Goal: Task Accomplishment & Management: Complete application form

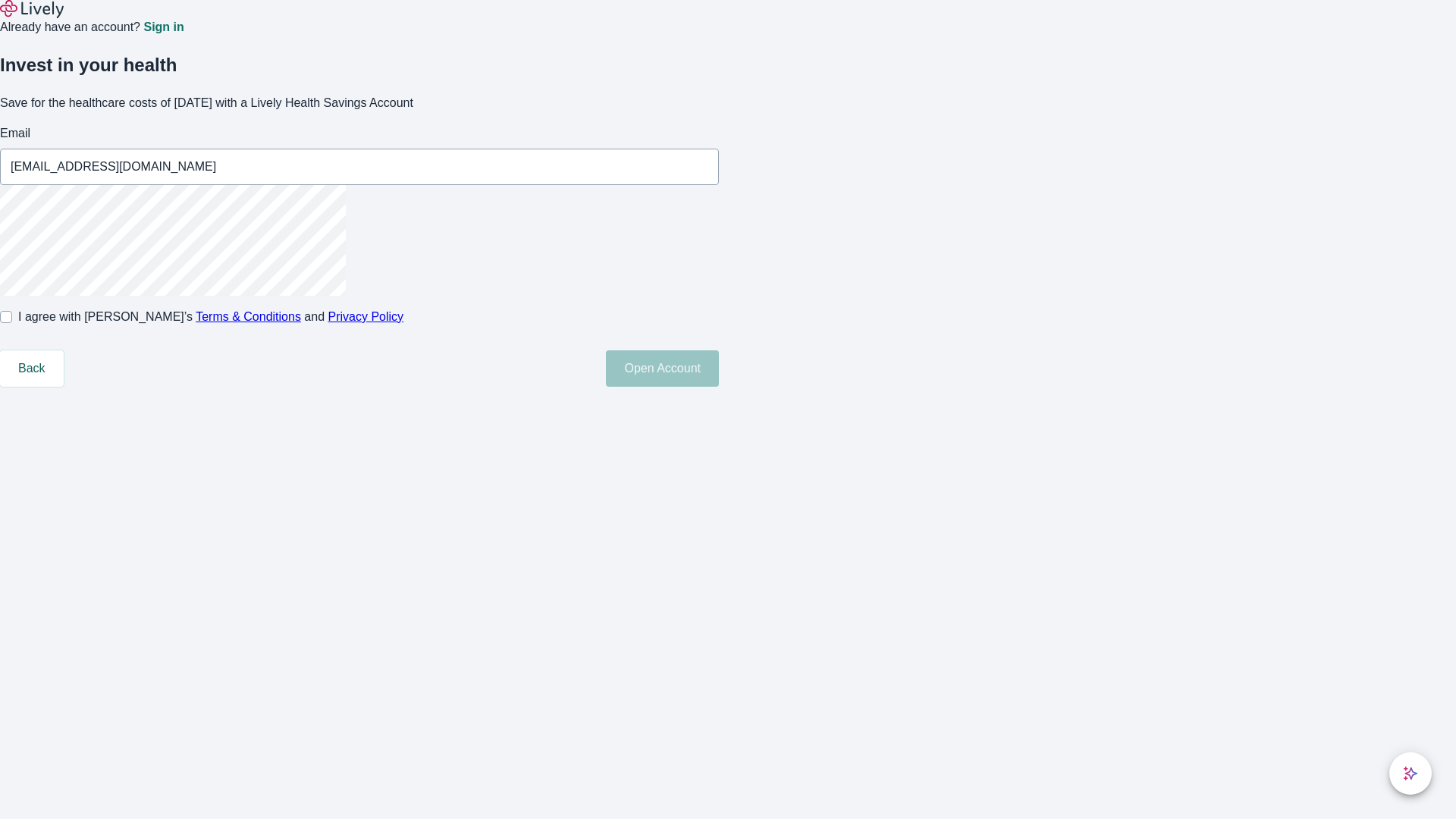
click at [12, 323] on input "I agree with Lively’s Terms & Conditions and Privacy Policy" at bounding box center [6, 316] width 12 height 12
checkbox input "true"
click at [719, 387] on button "Open Account" at bounding box center [662, 368] width 113 height 37
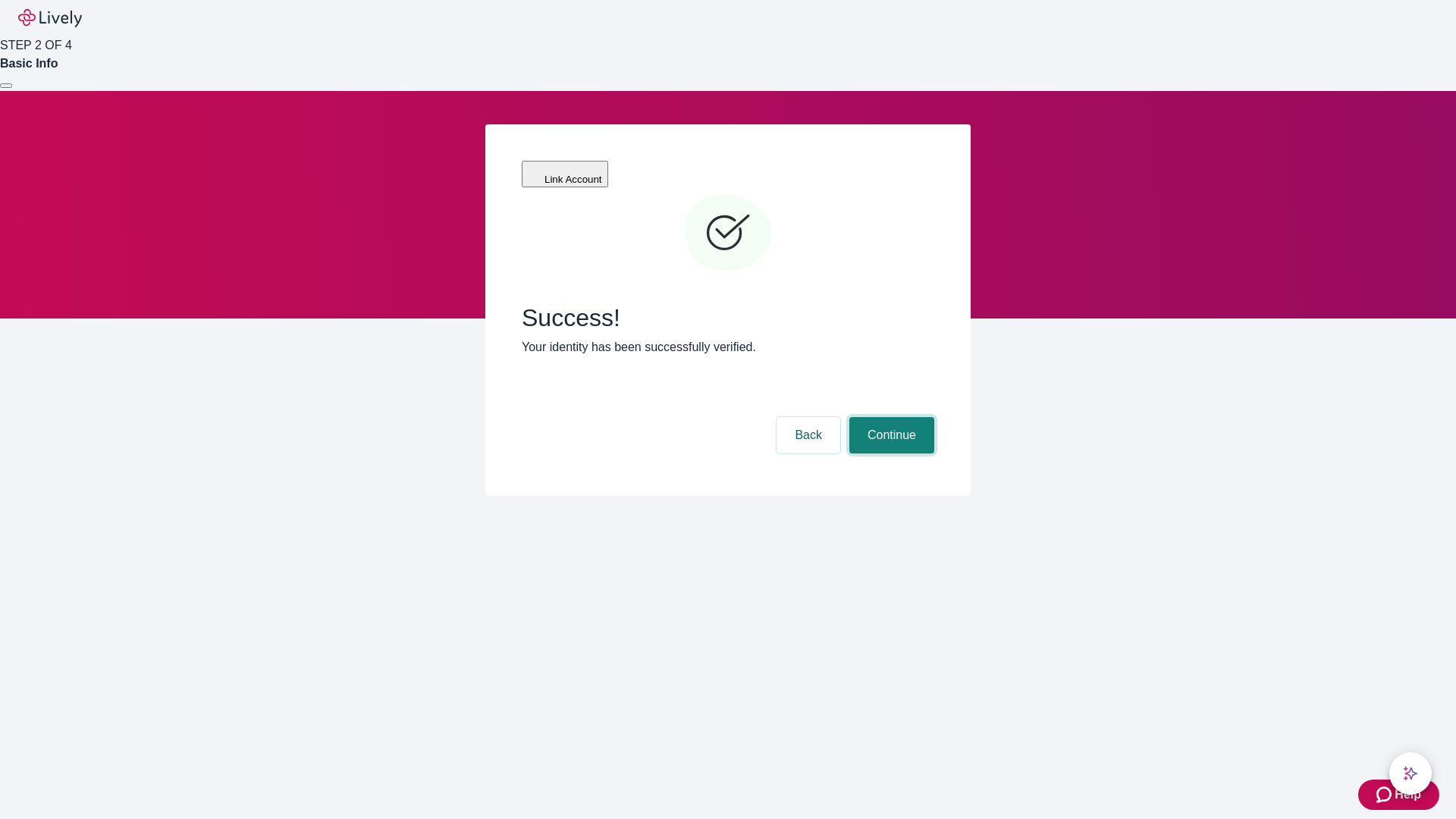
click at [890, 417] on button "Continue" at bounding box center [891, 434] width 85 height 37
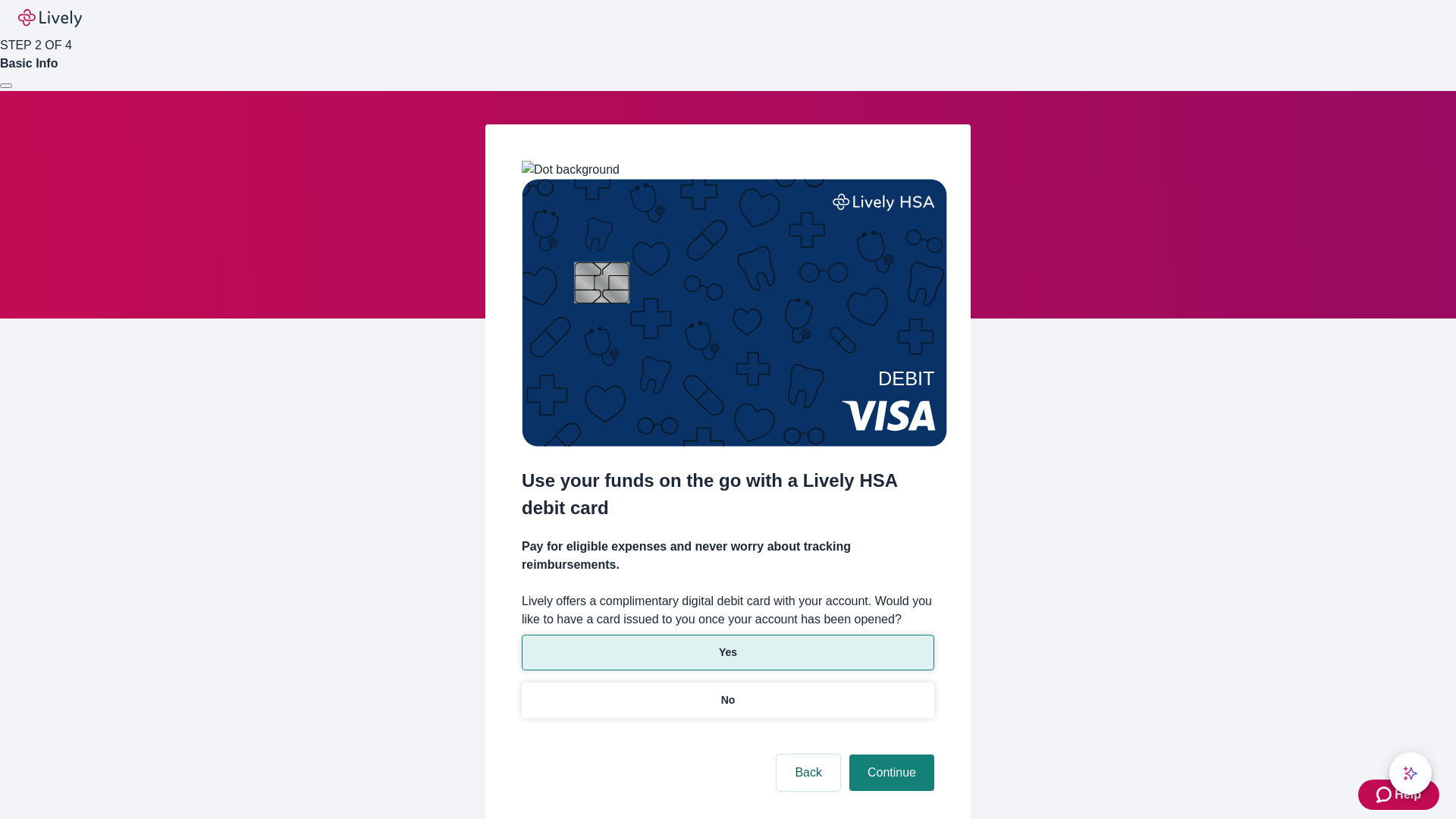
click at [728, 644] on p "Yes" at bounding box center [728, 651] width 18 height 16
click at [890, 754] on button "Continue" at bounding box center [891, 772] width 85 height 37
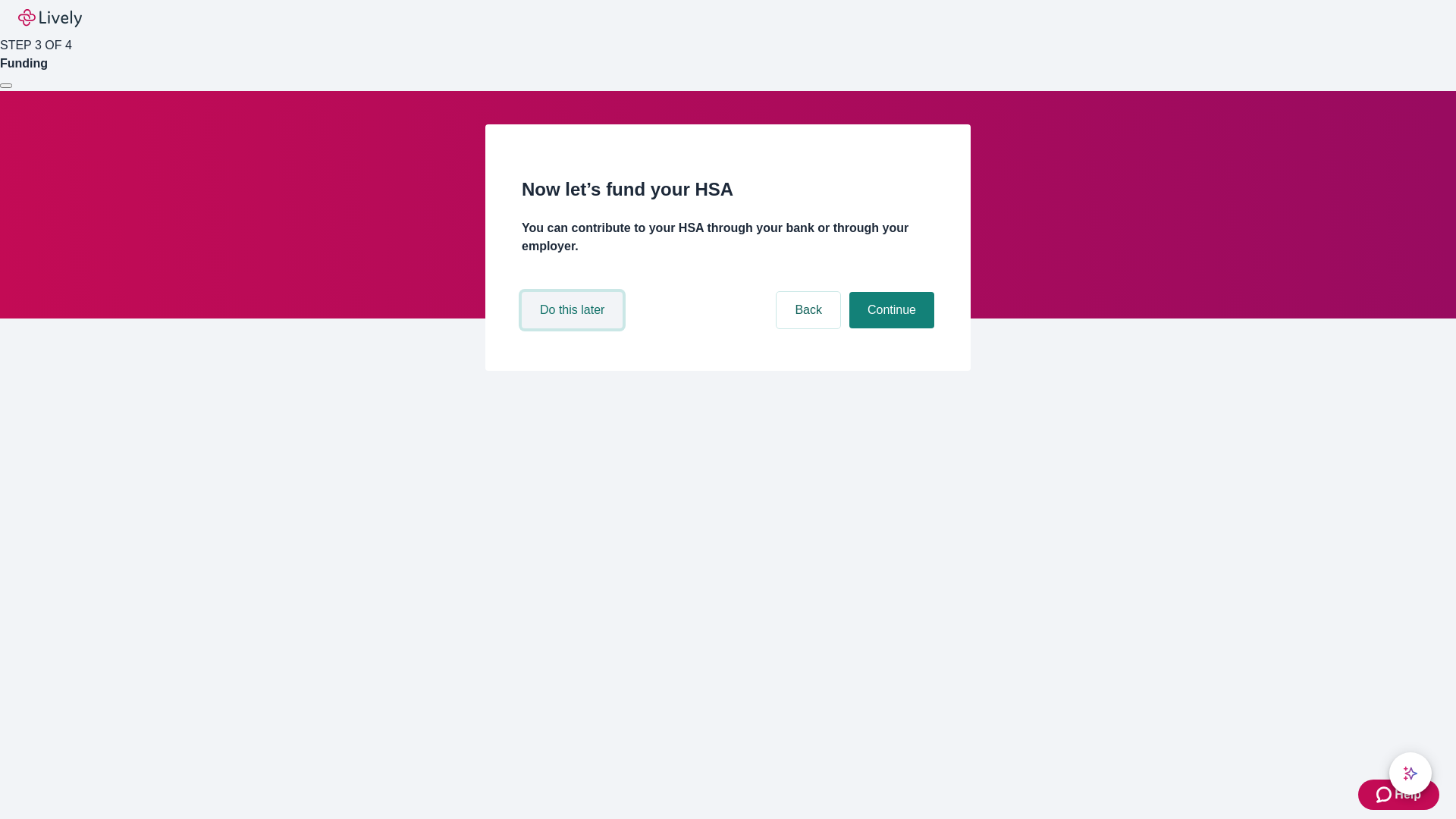
click at [574, 329] on button "Do this later" at bounding box center [572, 310] width 101 height 37
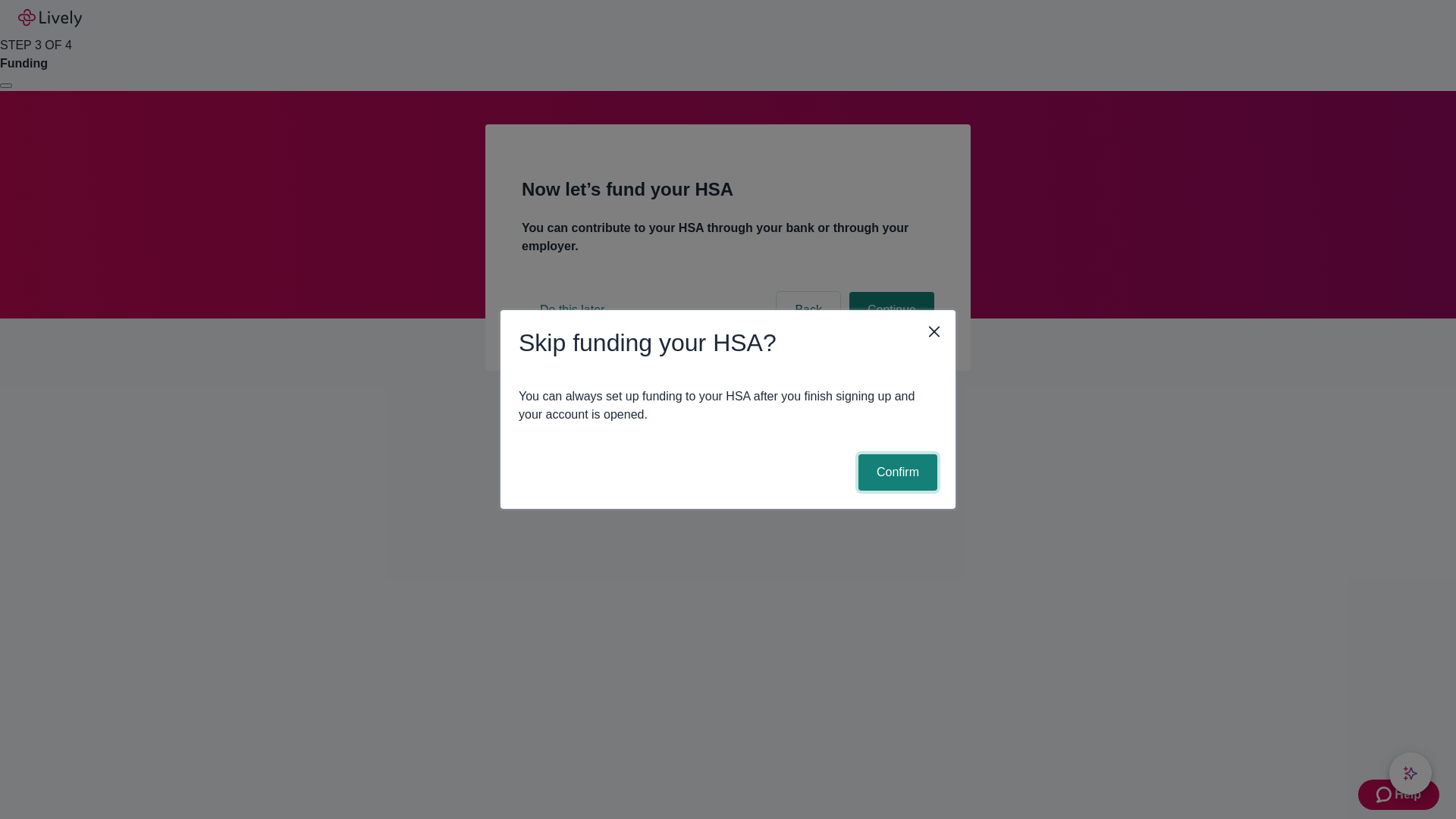
click at [896, 473] on button "Confirm" at bounding box center [898, 472] width 79 height 37
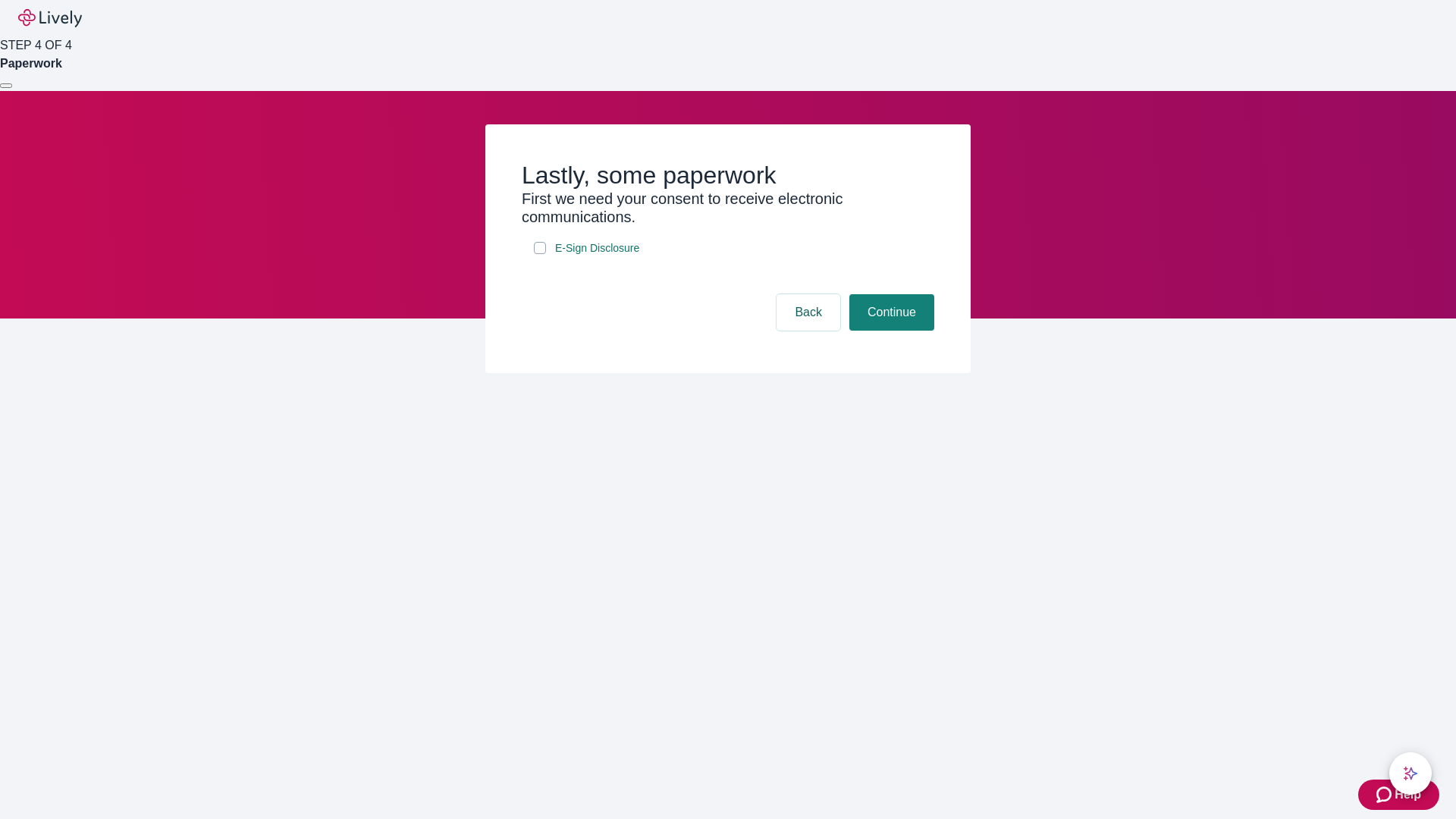
click at [540, 254] on input "E-Sign Disclosure" at bounding box center [539, 247] width 12 height 12
checkbox input "true"
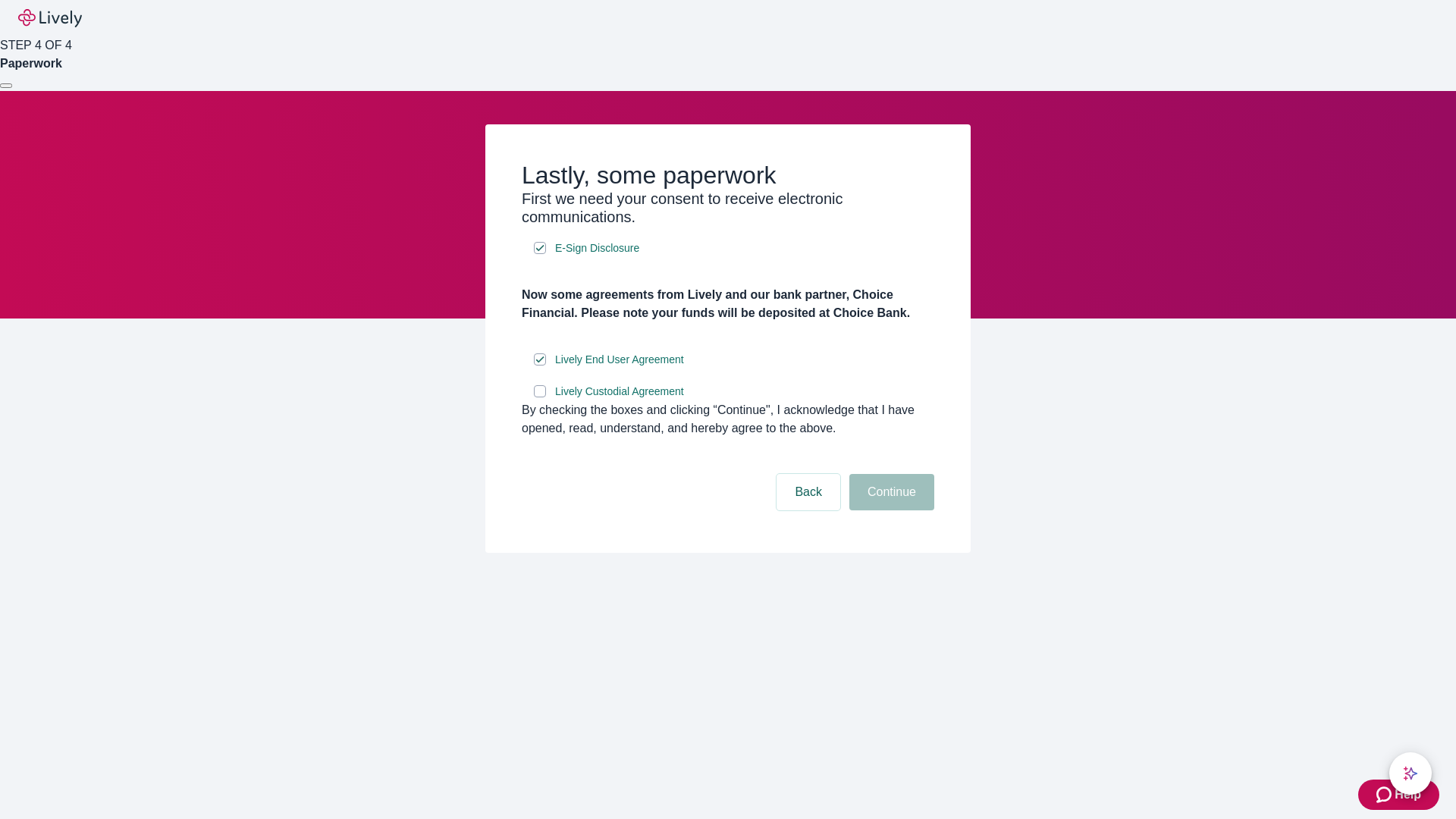
click at [540, 397] on input "Lively Custodial Agreement" at bounding box center [539, 390] width 12 height 12
checkbox input "true"
click at [890, 510] on button "Continue" at bounding box center [891, 491] width 85 height 37
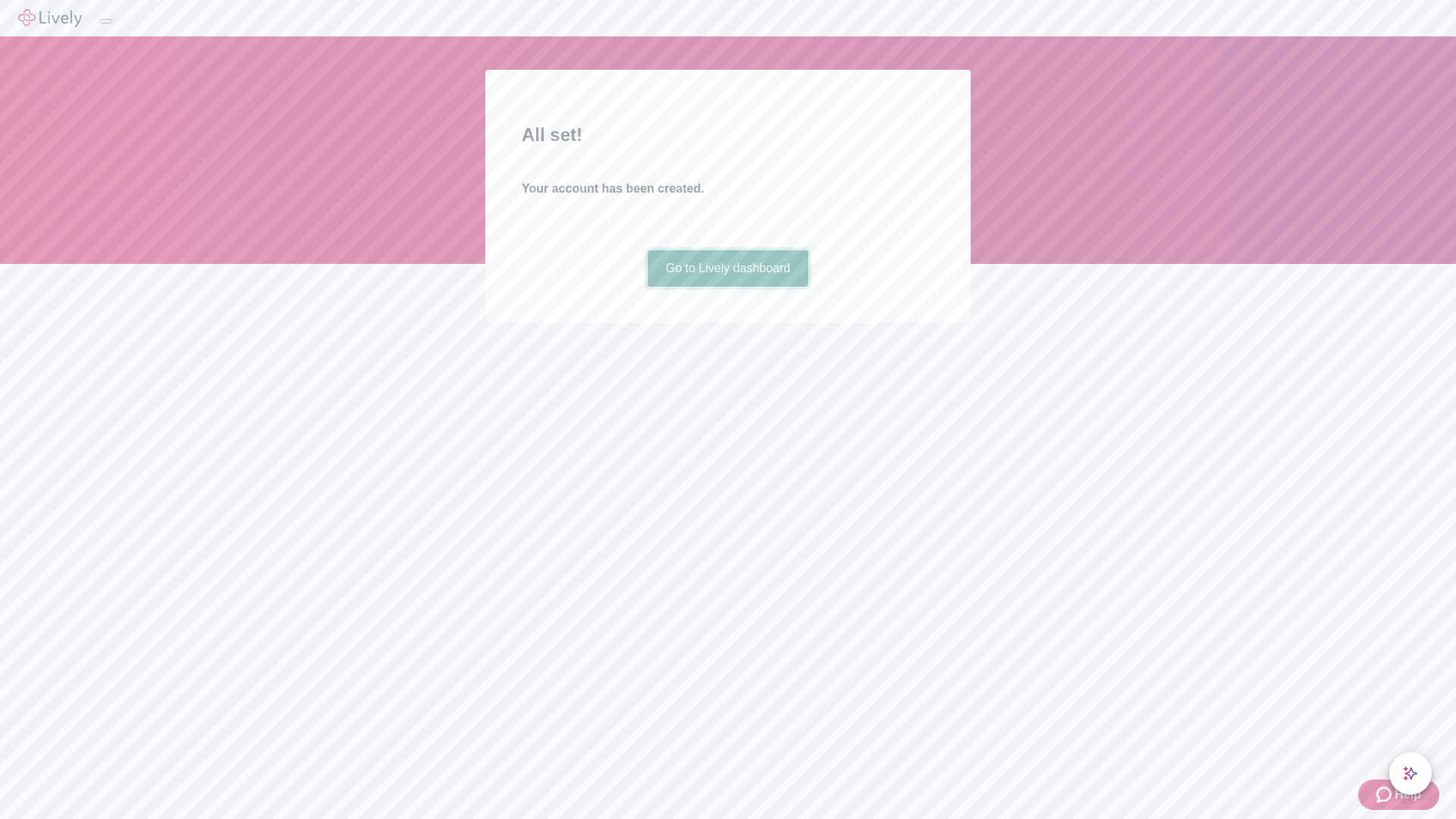
click at [728, 286] on link "Go to Lively dashboard" at bounding box center [728, 268] width 162 height 37
